Goal: Register for event/course

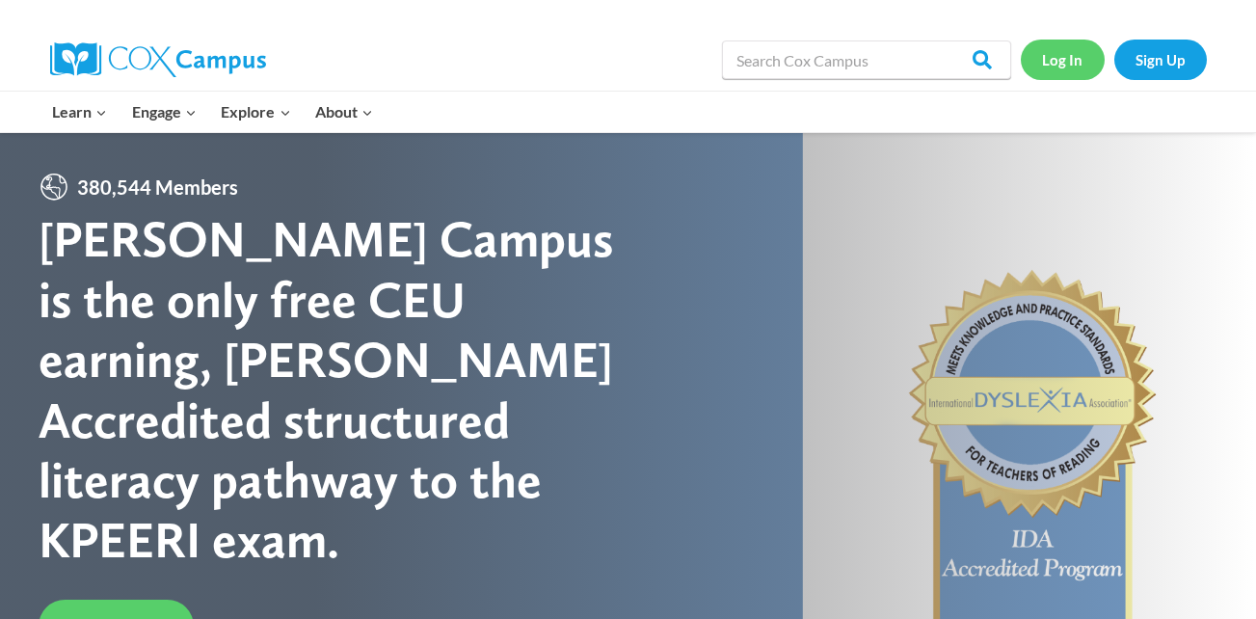
click at [1065, 60] on link "Log In" at bounding box center [1063, 60] width 84 height 40
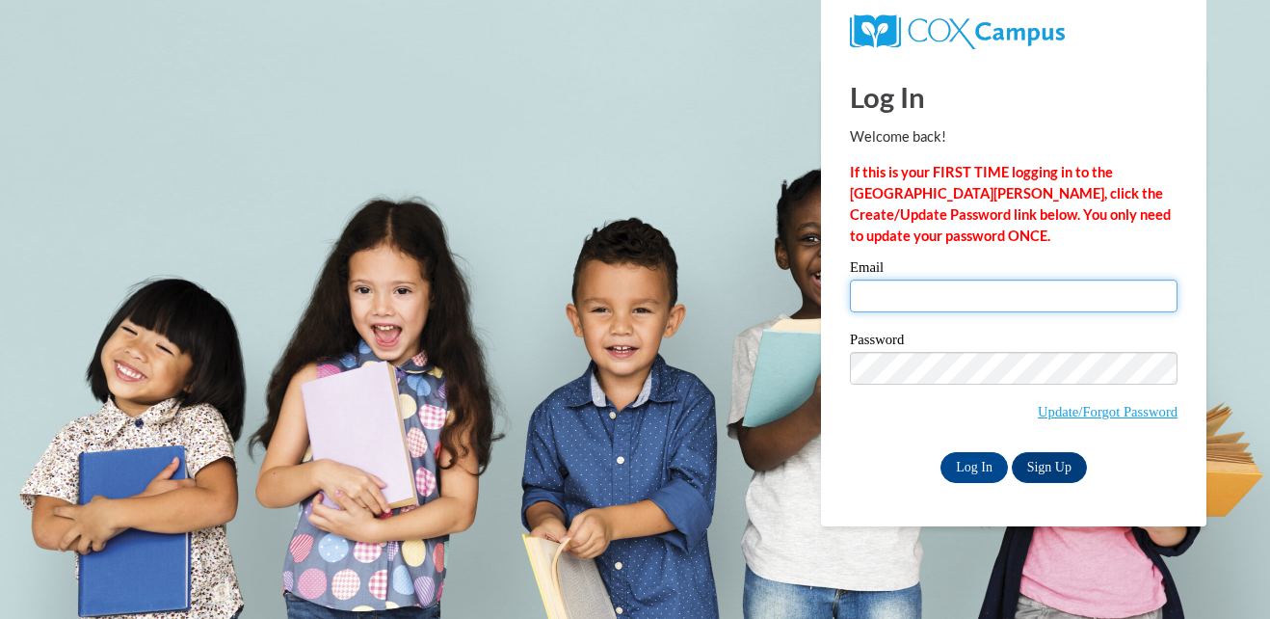
click at [914, 293] on input "Email" at bounding box center [1014, 296] width 328 height 33
type input "kmitchell-howard@tiger.brenau.edu"
click at [950, 323] on div "Email kmitchell-howard@tiger.brenau.edu" at bounding box center [1014, 293] width 328 height 67
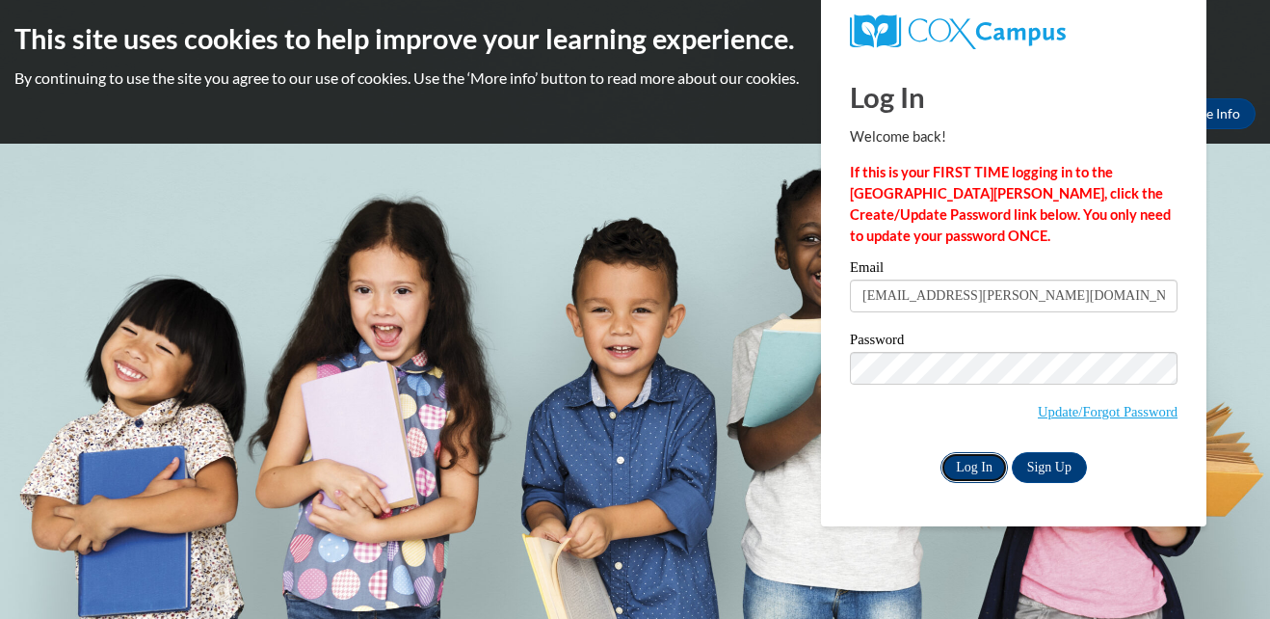
click at [985, 470] on input "Log In" at bounding box center [974, 467] width 67 height 31
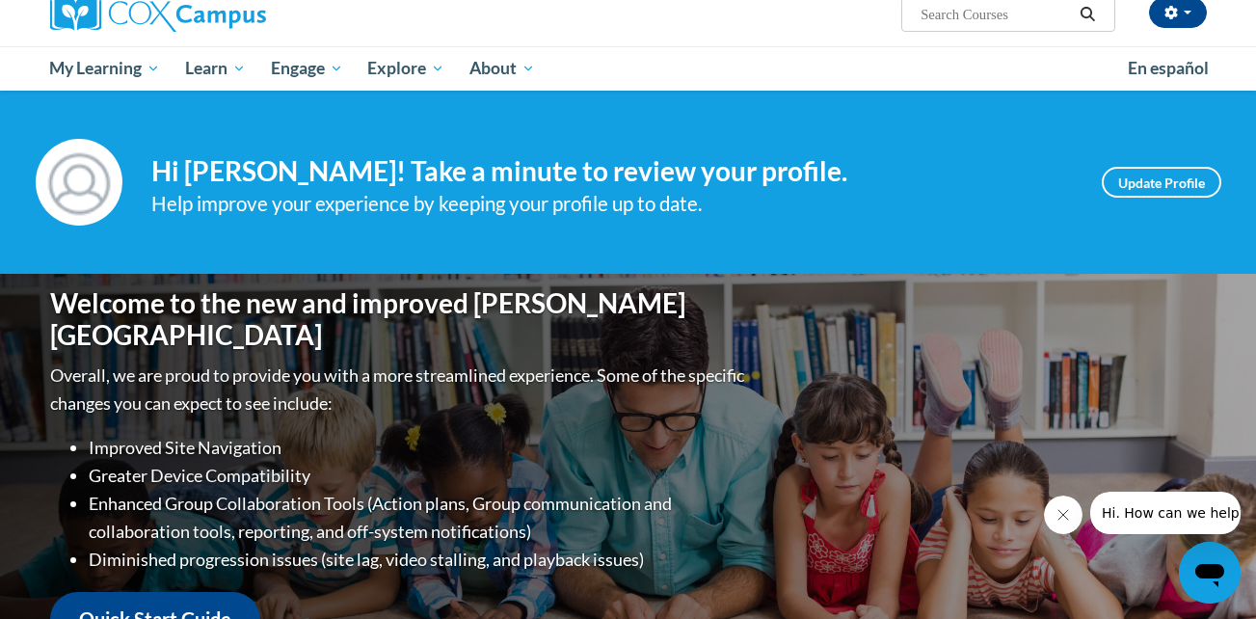
scroll to position [157, 0]
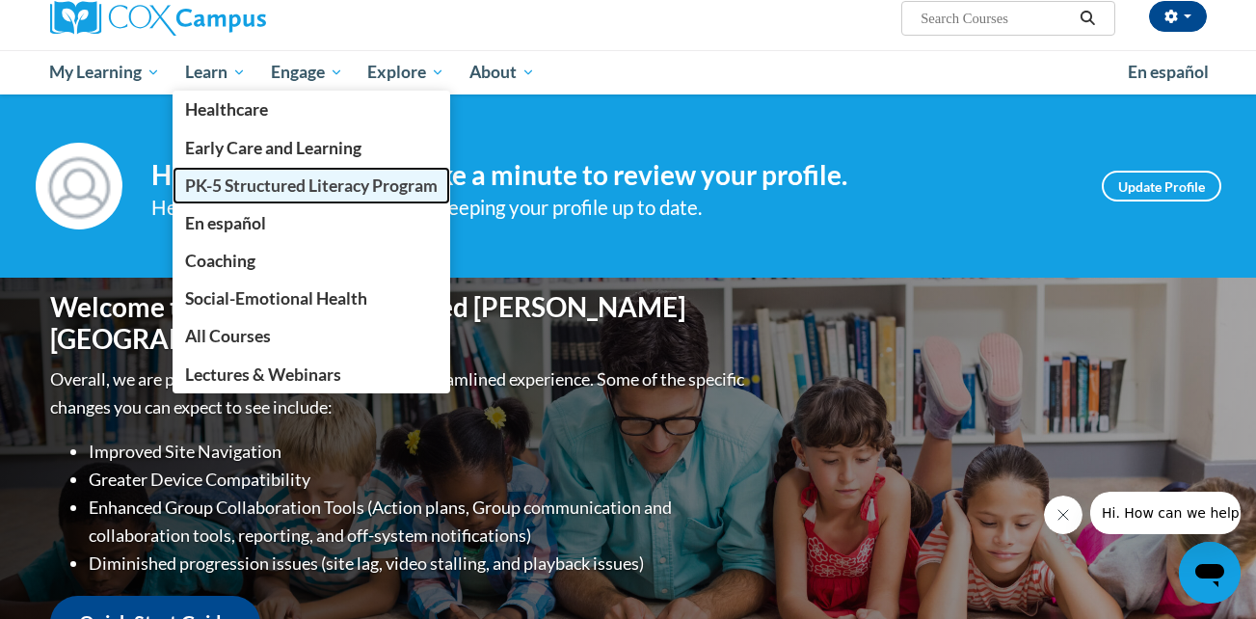
click at [260, 183] on span "PK-5 Structured Literacy Program" at bounding box center [311, 185] width 253 height 20
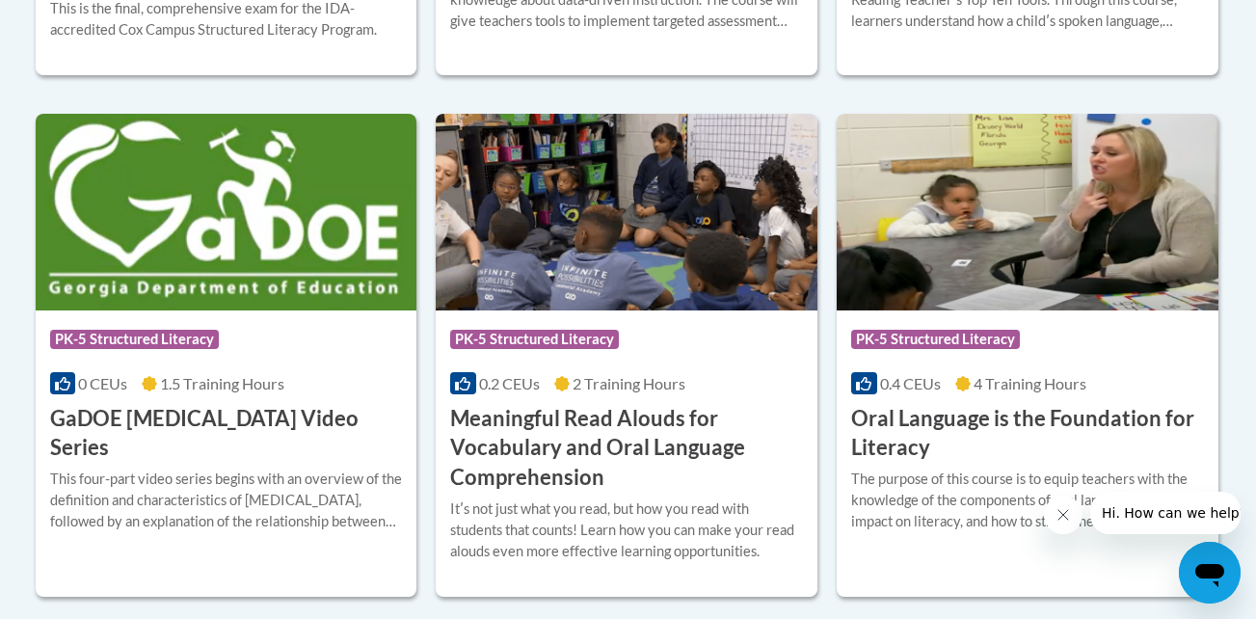
scroll to position [1253, 0]
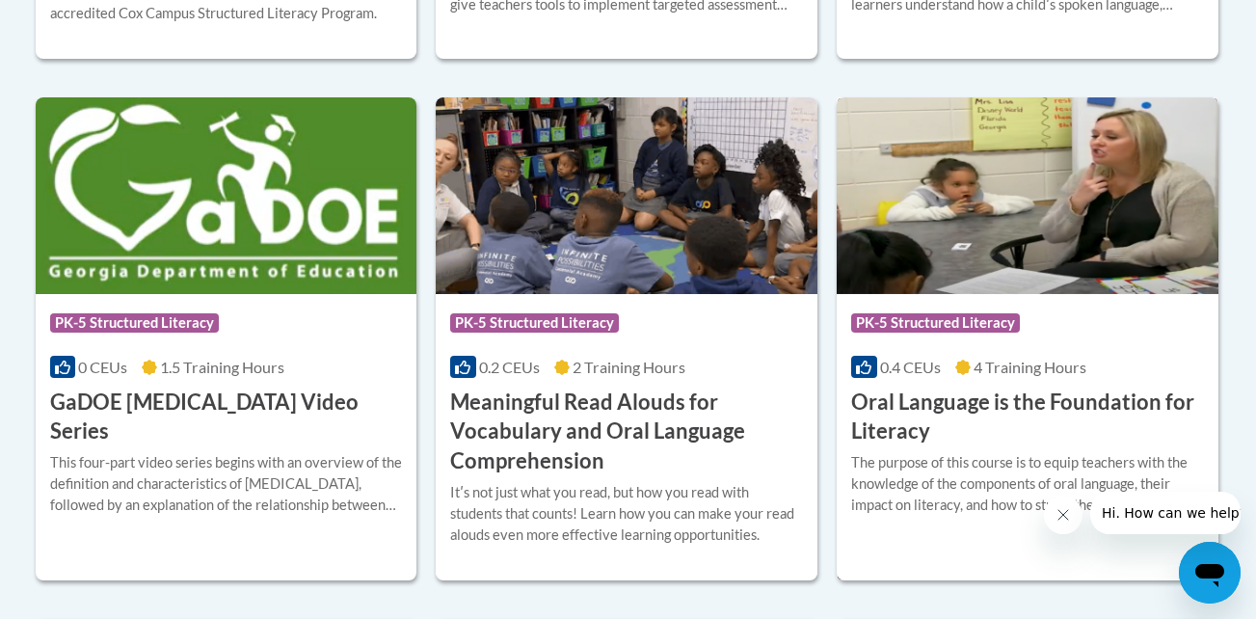
click at [1051, 211] on img at bounding box center [1028, 195] width 382 height 197
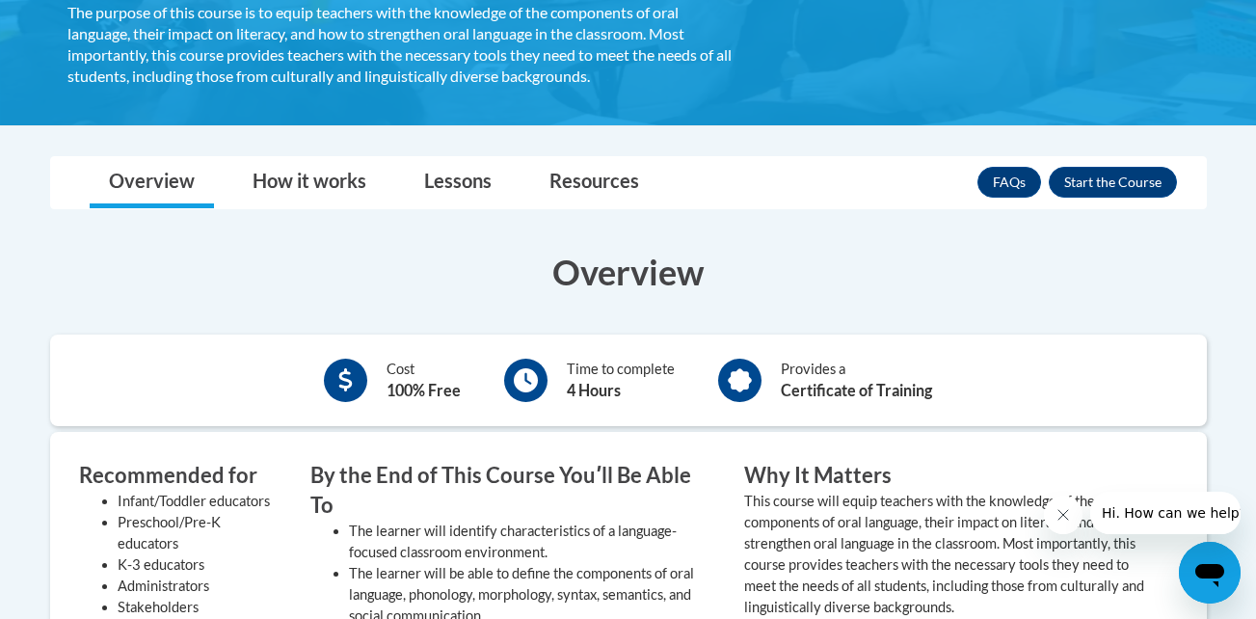
scroll to position [423, 0]
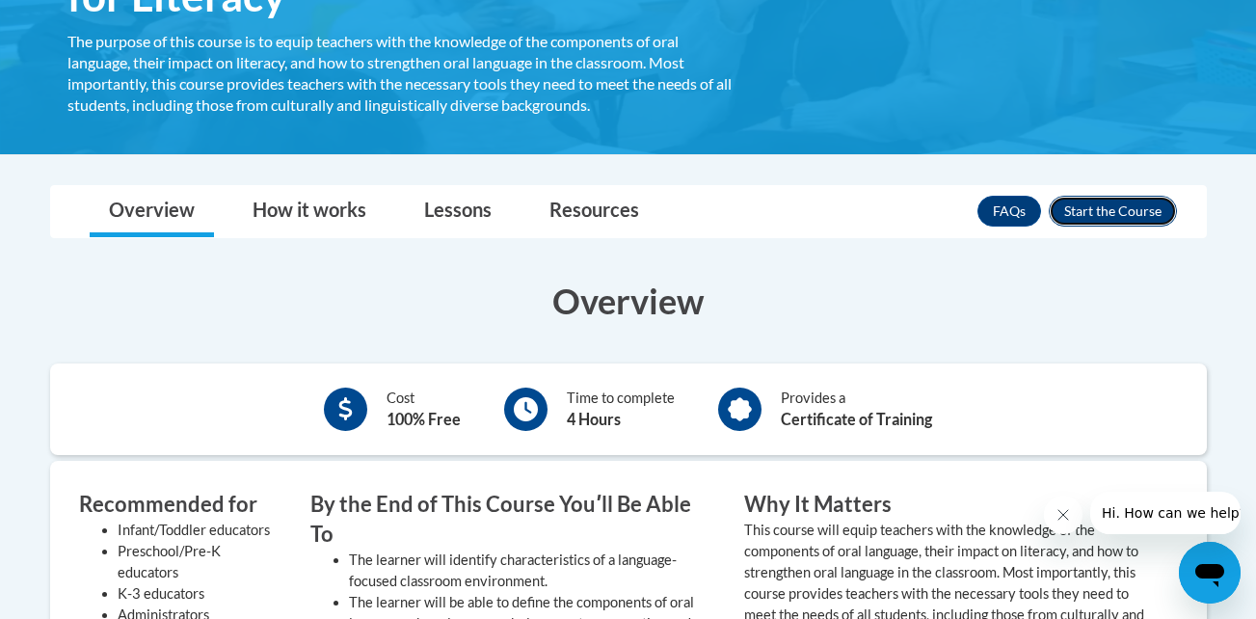
click at [1135, 207] on button "Enroll" at bounding box center [1113, 211] width 128 height 31
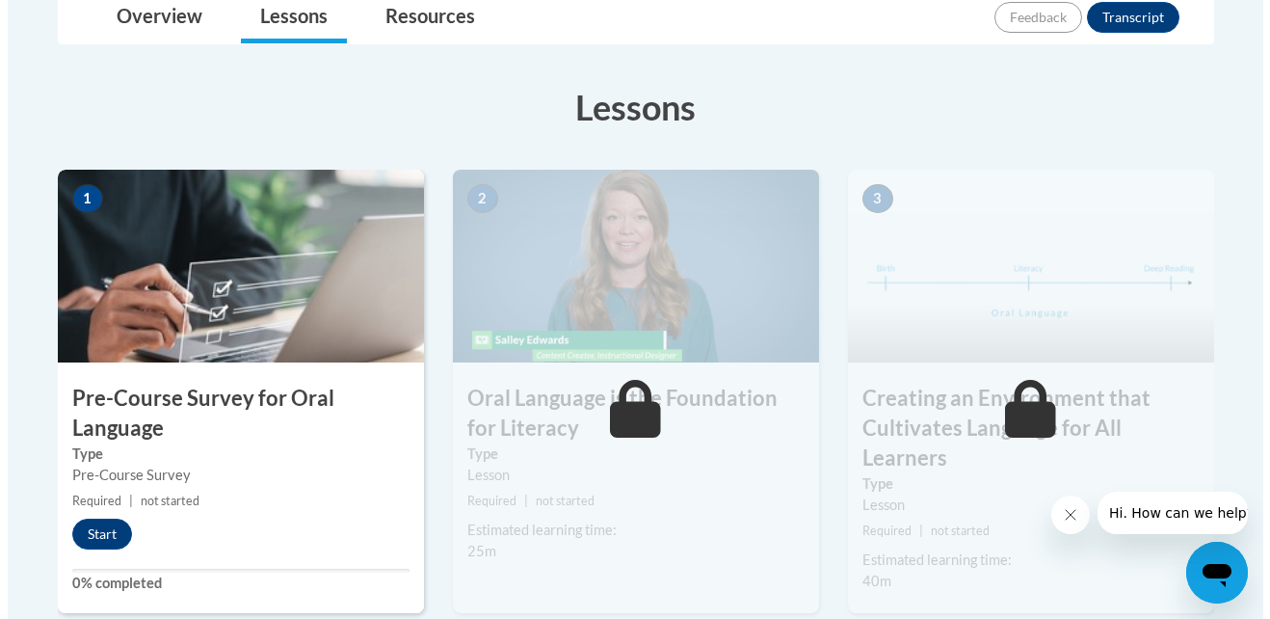
scroll to position [537, 0]
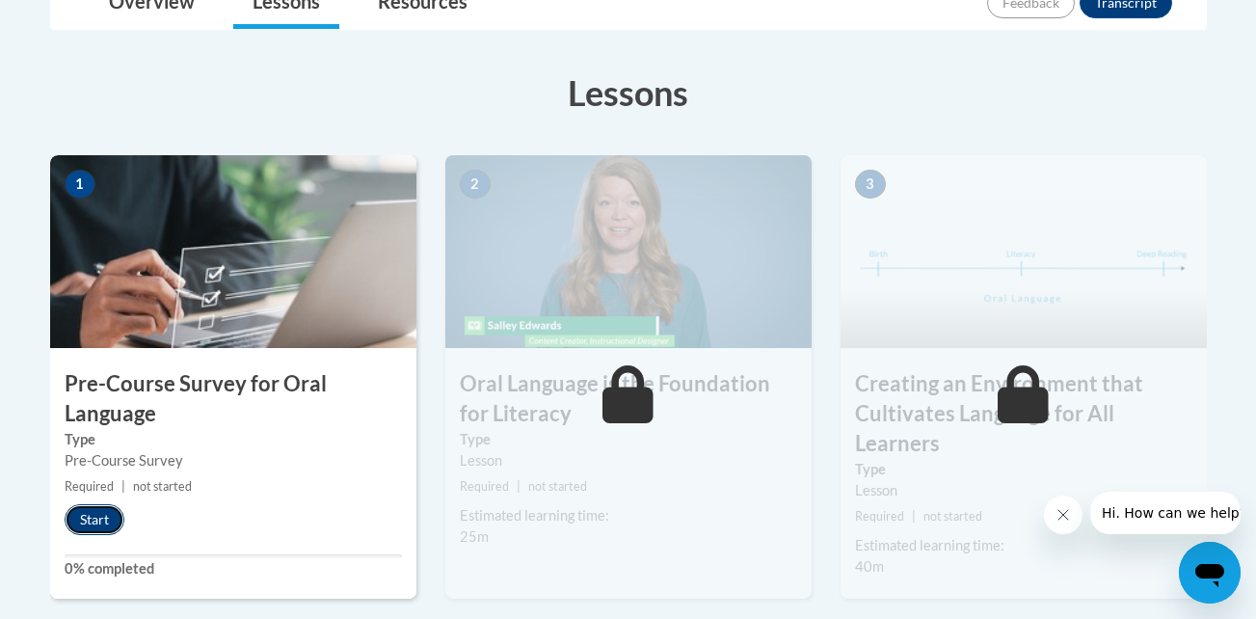
click at [98, 518] on button "Start" at bounding box center [95, 519] width 60 height 31
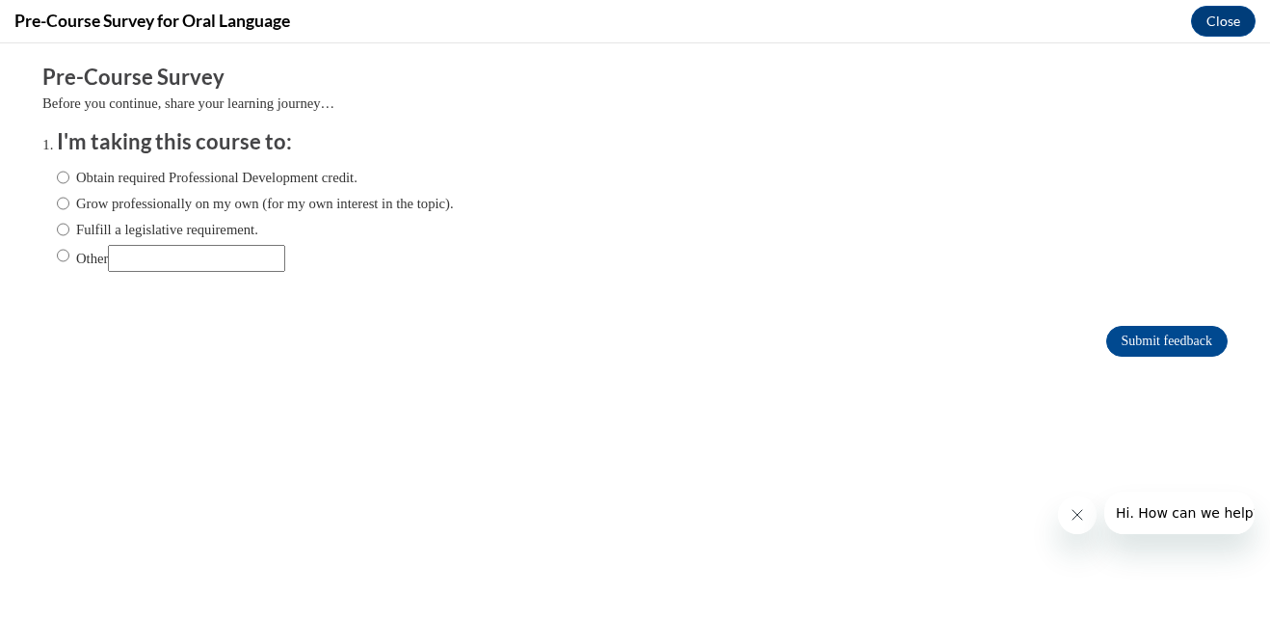
scroll to position [0, 0]
click at [57, 183] on input "Obtain required Professional Development credit." at bounding box center [63, 177] width 13 height 21
radio input "true"
click at [1142, 340] on input "Submit feedback" at bounding box center [1166, 341] width 121 height 31
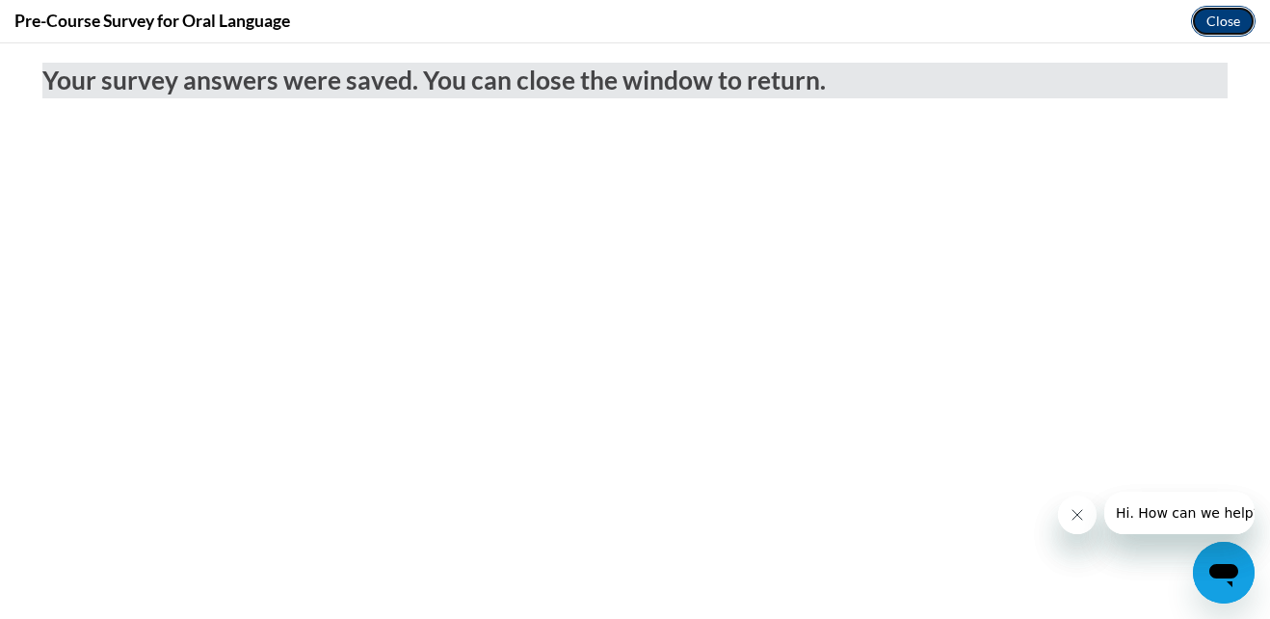
click at [1217, 29] on button "Close" at bounding box center [1223, 21] width 65 height 31
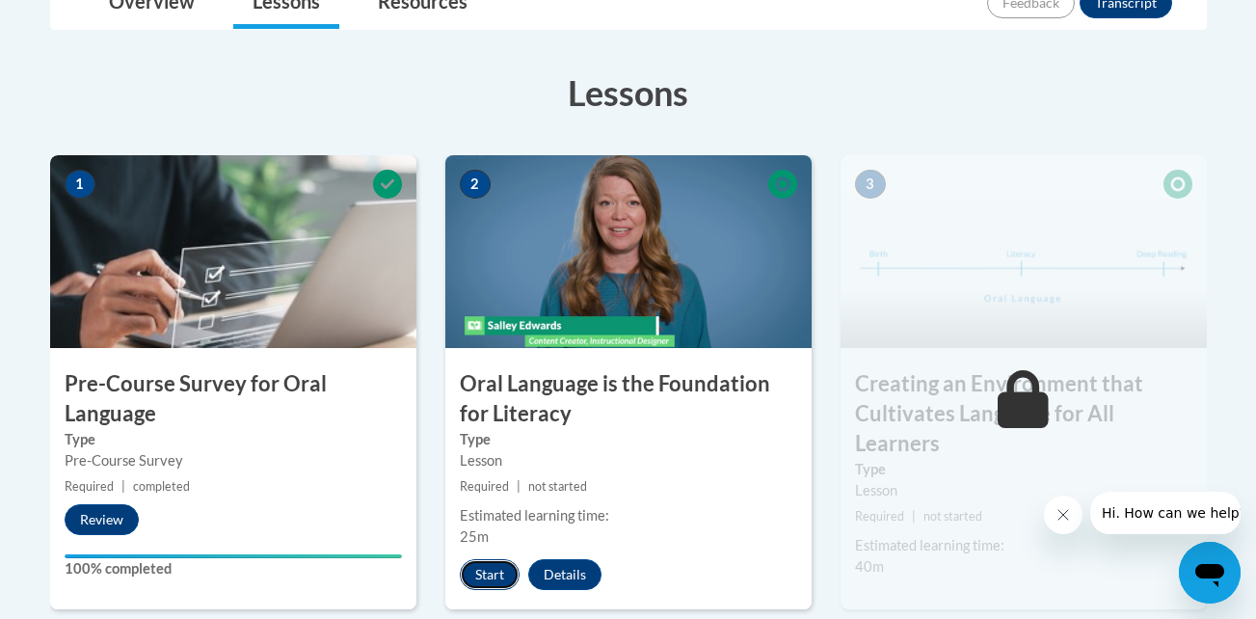
click at [483, 569] on button "Start" at bounding box center [490, 574] width 60 height 31
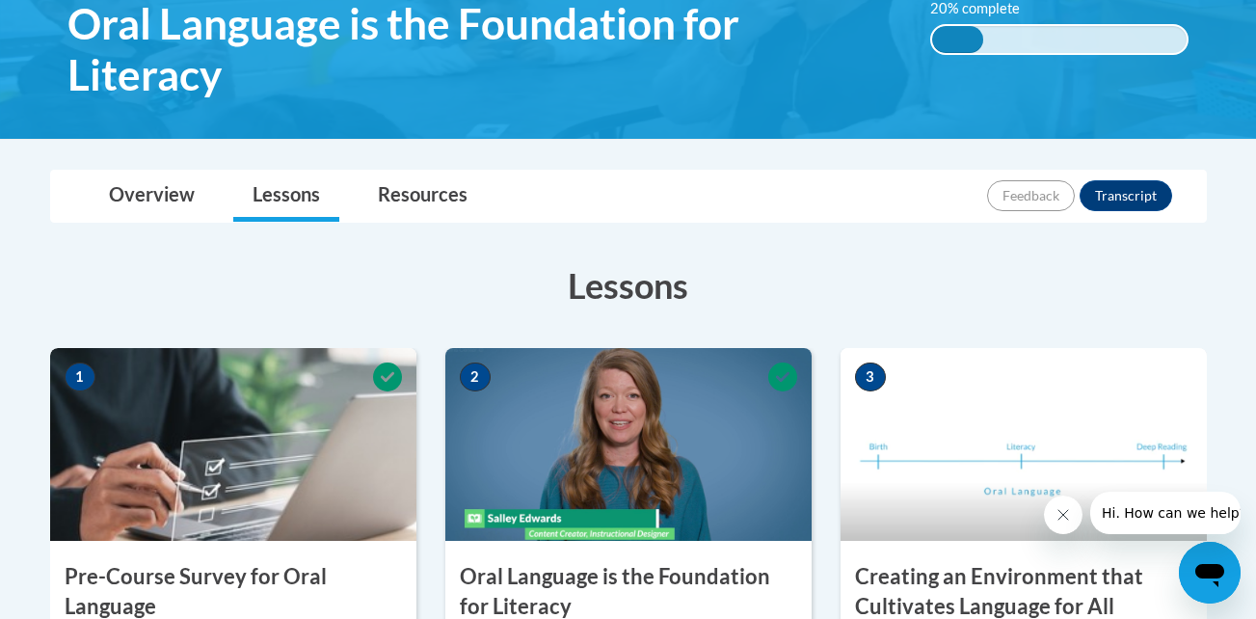
scroll to position [385, 0]
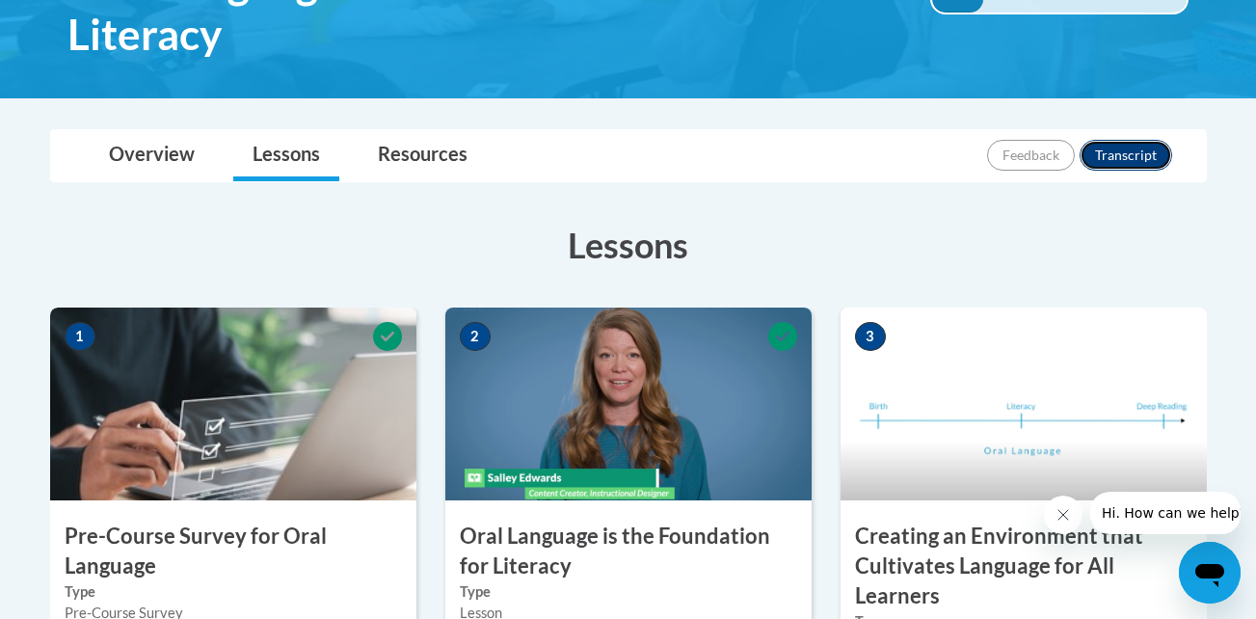
click at [1144, 163] on button "Transcript" at bounding box center [1125, 155] width 93 height 31
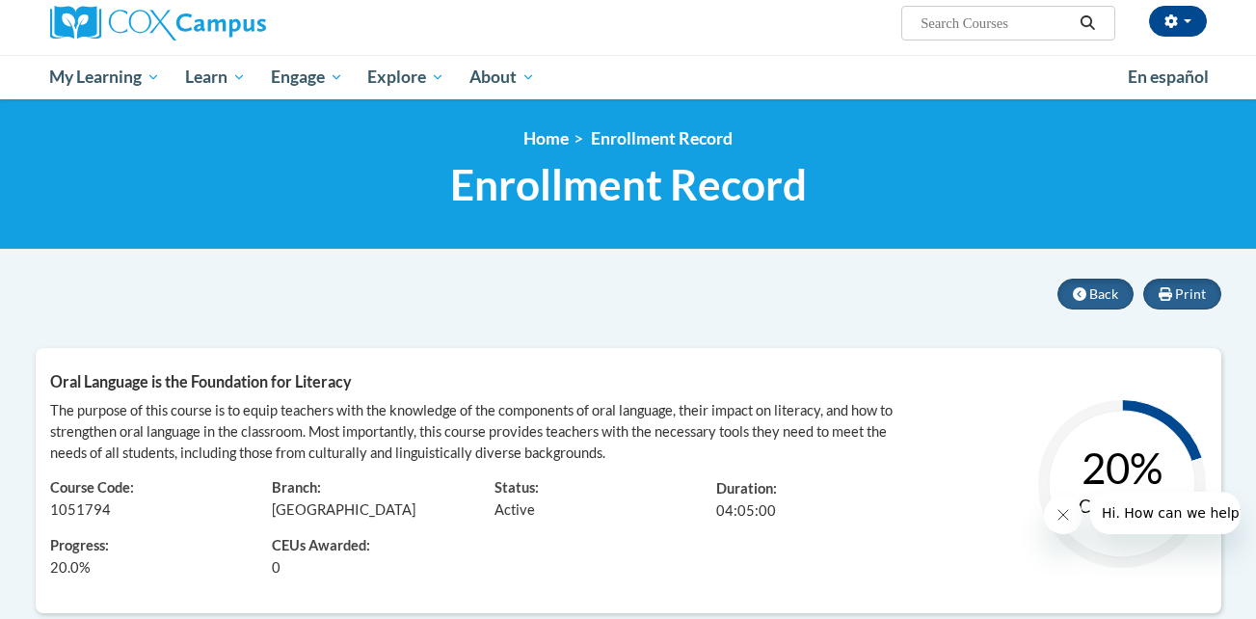
scroll to position [145, 0]
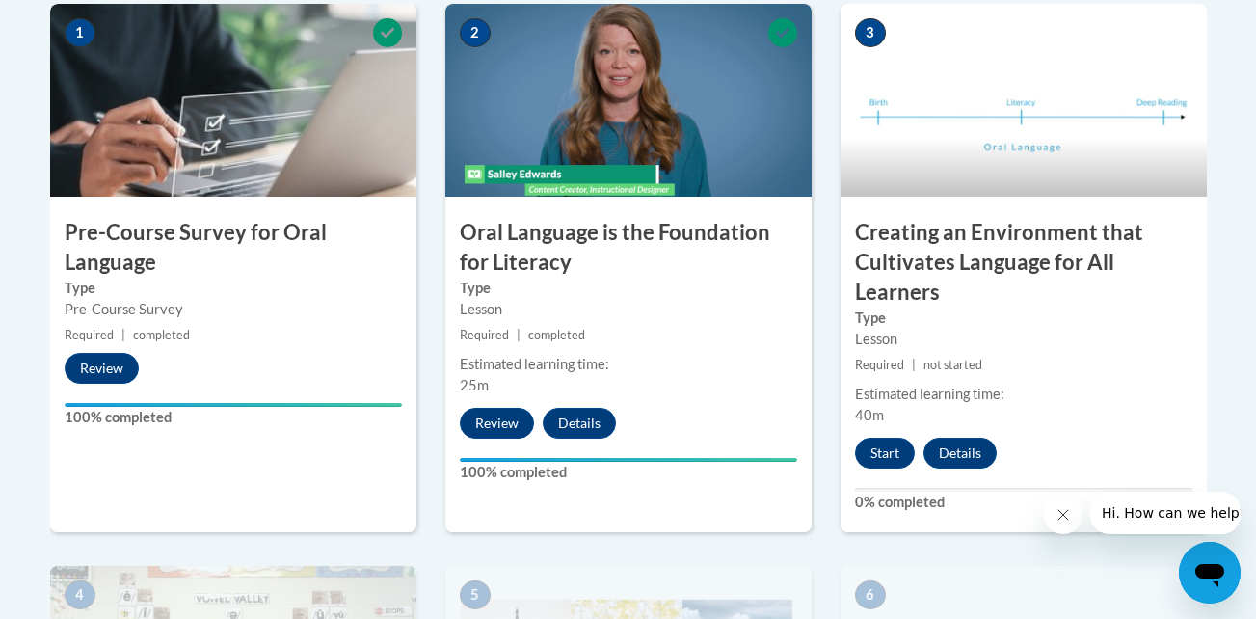
scroll to position [719, 0]
